Goal: Contribute content: Contribute content

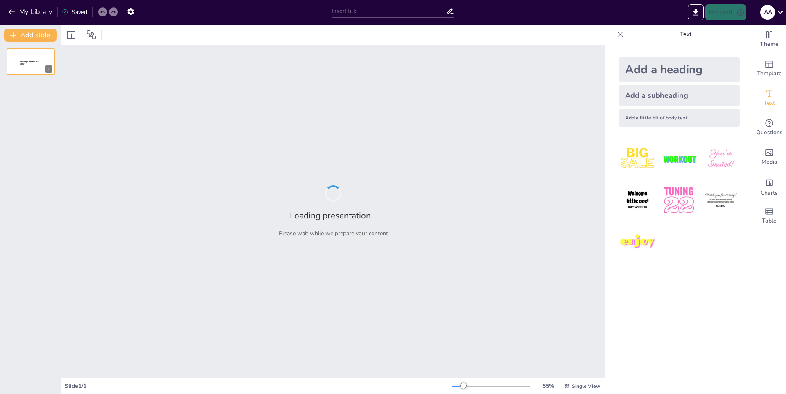
type input "New Sendsteps"
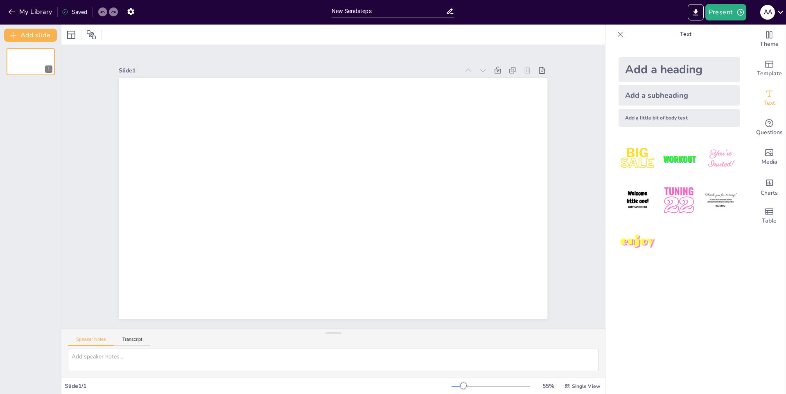
click at [6, 8] on div "My Library Saved" at bounding box center [69, 11] width 138 height 15
click at [16, 12] on button "My Library" at bounding box center [31, 11] width 50 height 13
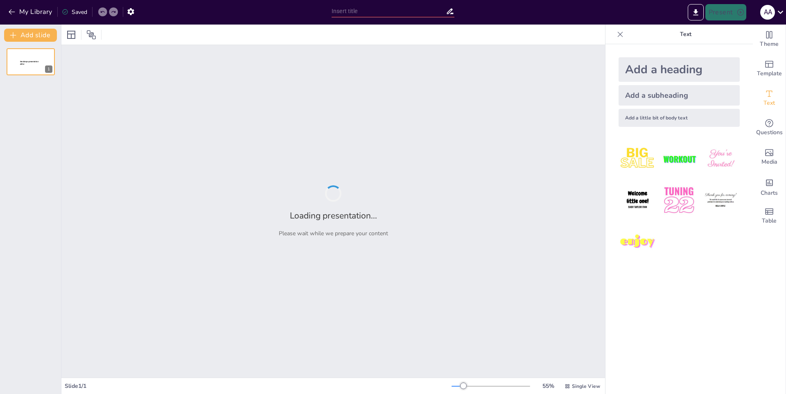
type input "Kunigami: Análisis del Personaje en Blue Lock"
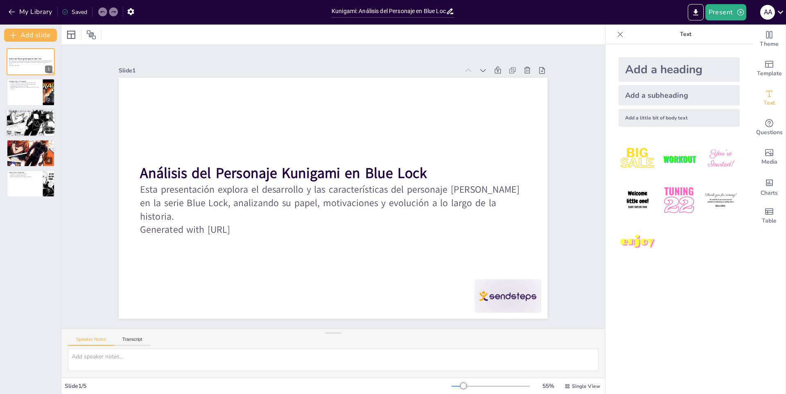
click at [12, 125] on div at bounding box center [30, 122] width 49 height 33
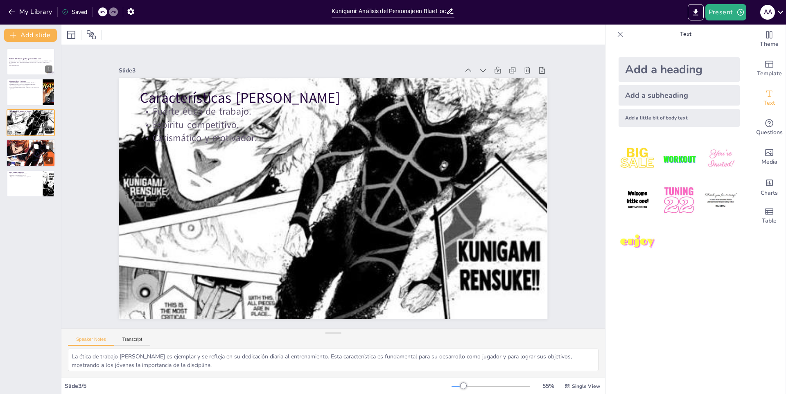
click at [19, 146] on p "Fortalece su mentalidad." at bounding box center [31, 147] width 44 height 2
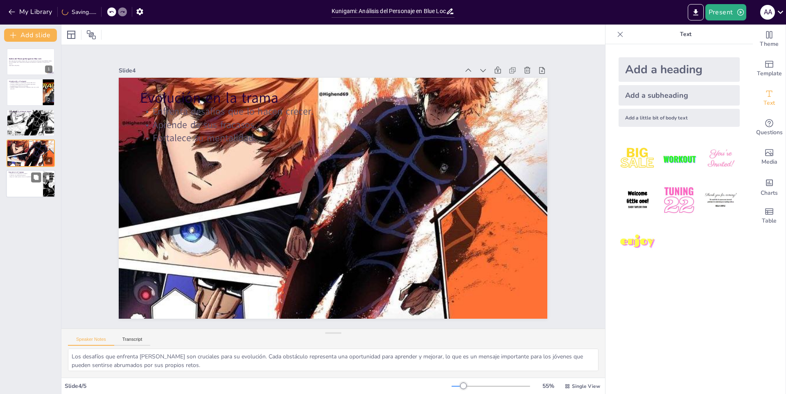
click at [21, 178] on div at bounding box center [30, 184] width 49 height 28
type textarea "La capacidad de Kunigami para inspirar a sus compañeros es una de sus mayores f…"
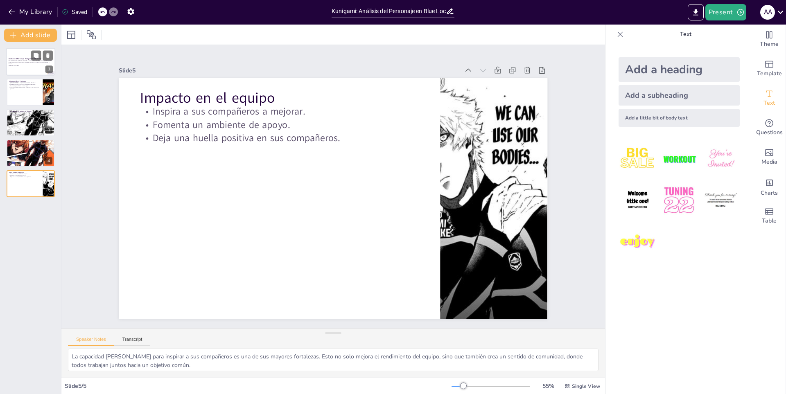
click at [27, 63] on p "Esta presentación explora el desarrollo y las características del personaje Kun…" at bounding box center [31, 62] width 44 height 5
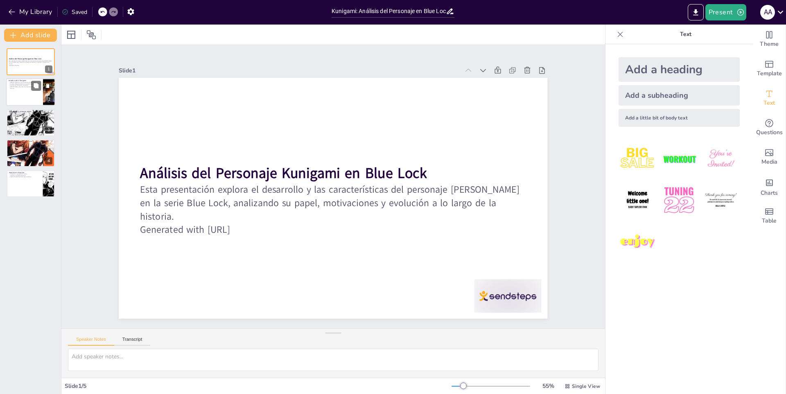
click at [28, 82] on p "Kunigami es un personaje clave en Blue Lock." at bounding box center [25, 83] width 32 height 2
type textarea "Kunigami es fundamental en la narrativa de Blue Lock, ya que su historia se ent…"
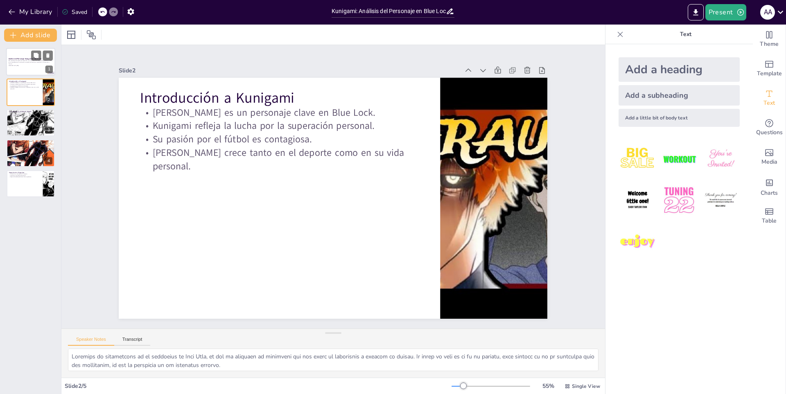
click at [28, 64] on p "Esta presentación explora el desarrollo y las características del personaje Kun…" at bounding box center [31, 62] width 44 height 5
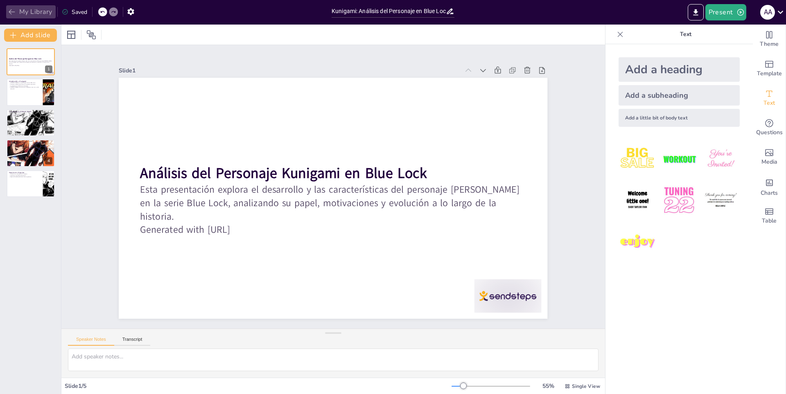
click at [9, 17] on button "My Library" at bounding box center [31, 11] width 50 height 13
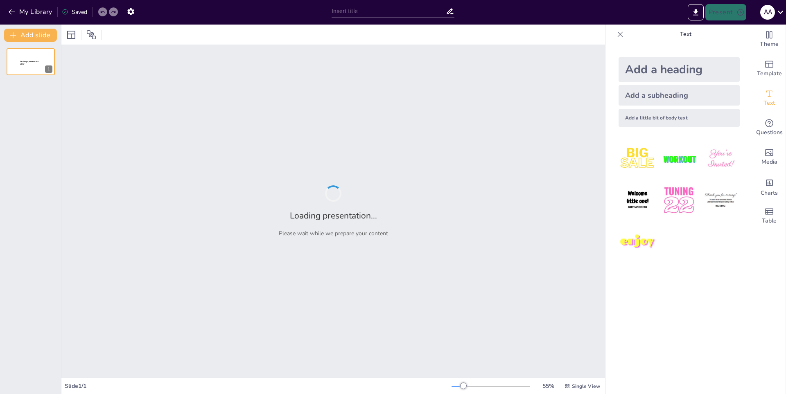
type input "Análisis Completo de Blue Lock: Resumen y Temas Clave"
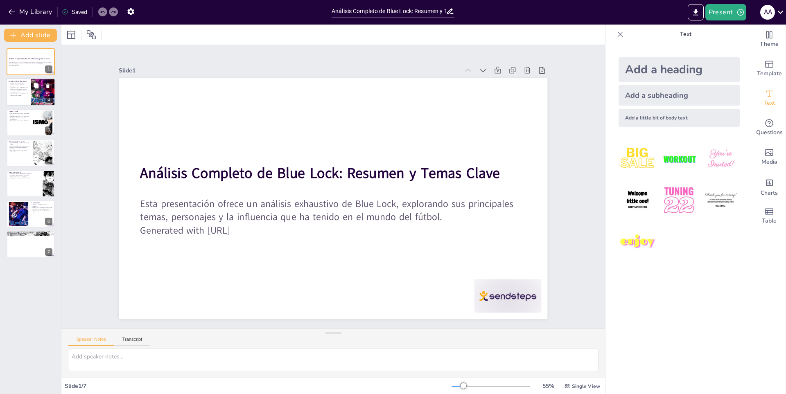
click at [41, 97] on div at bounding box center [42, 93] width 49 height 28
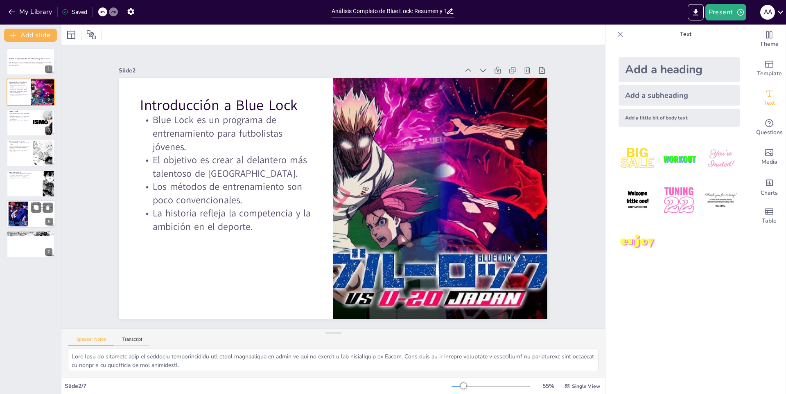
click at [19, 210] on div at bounding box center [18, 214] width 40 height 25
type textarea "Lor ipsumdolo sitam consecteturad e seddoeiusm tem incididuntutl et Dolo Magn. …"
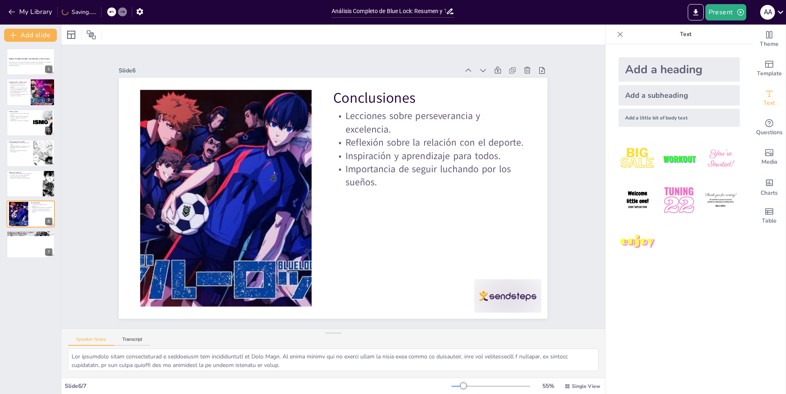
drag, startPoint x: 26, startPoint y: 65, endPoint x: 25, endPoint y: 77, distance: 11.5
click at [26, 65] on p "Generated with [URL]" at bounding box center [30, 66] width 43 height 2
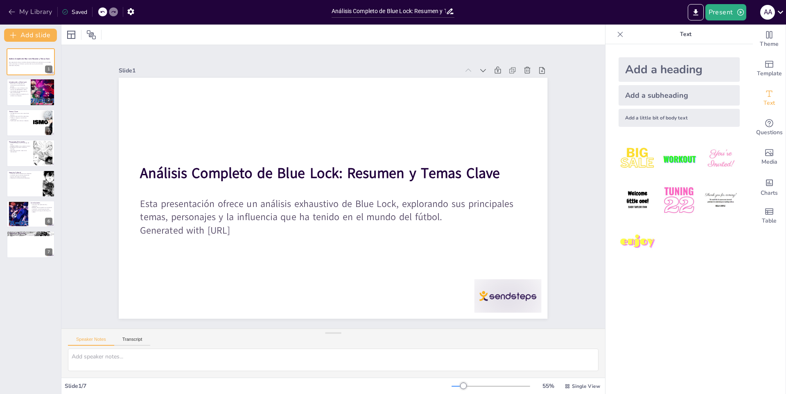
click at [7, 14] on button "My Library" at bounding box center [31, 11] width 50 height 13
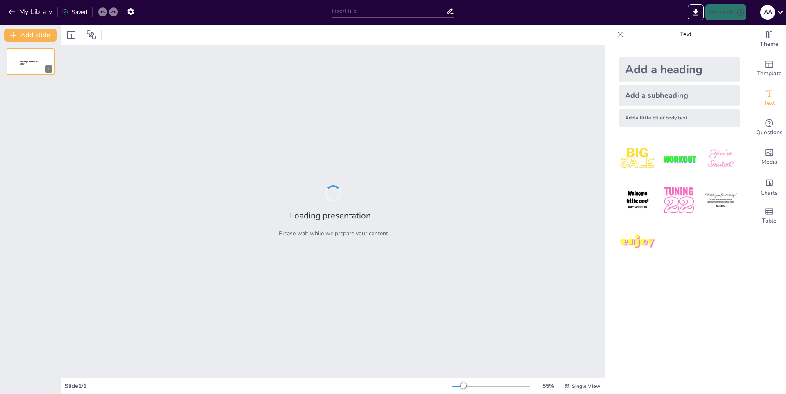
type input "La Evolución de Michael Kaiser en Blue Lock"
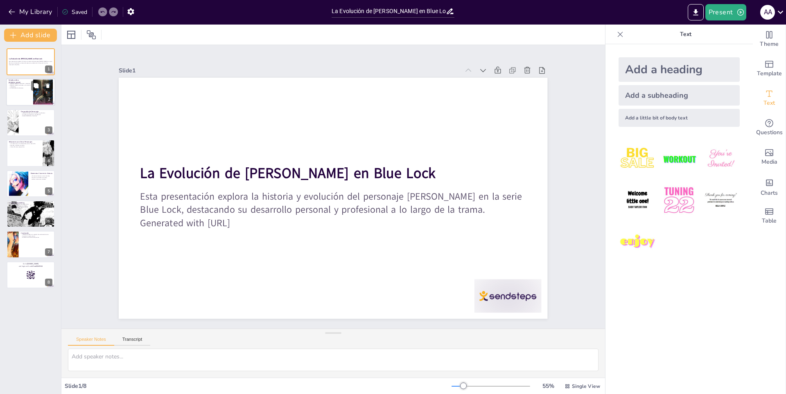
click at [36, 99] on div at bounding box center [43, 92] width 20 height 29
type textarea "La ambición de Kaiser es un rasgo central que define su carácter. Desde el inic…"
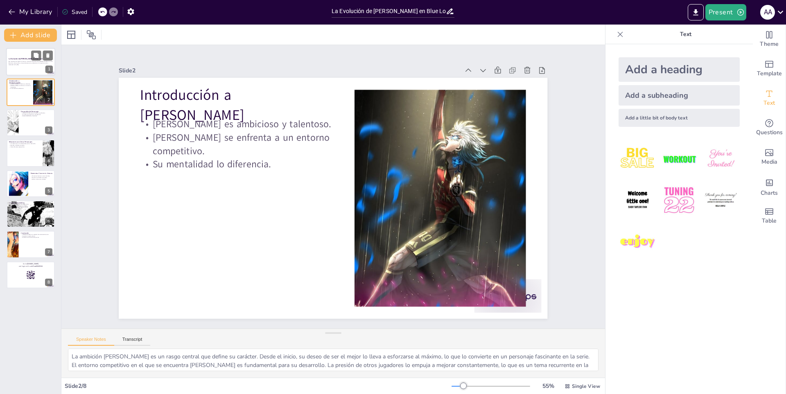
click at [14, 68] on div at bounding box center [30, 62] width 49 height 28
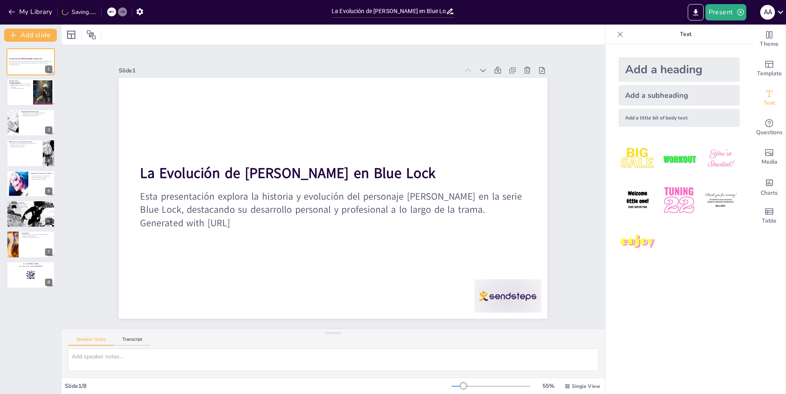
click at [6, 8] on div "My Library Saving......" at bounding box center [73, 11] width 147 height 15
click at [10, 10] on icon "button" at bounding box center [12, 12] width 8 height 8
